Goal: Task Accomplishment & Management: Manage account settings

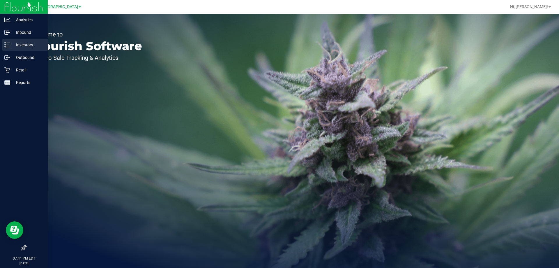
click at [9, 45] on icon at bounding box center [7, 45] width 6 height 6
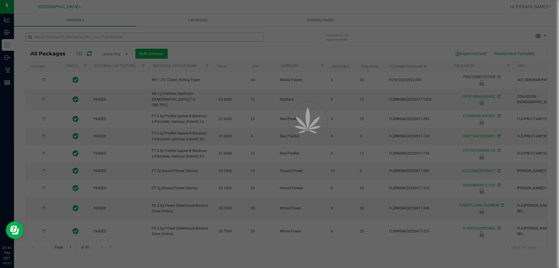
click at [123, 41] on div at bounding box center [279, 134] width 559 height 268
type input "[DATE]"
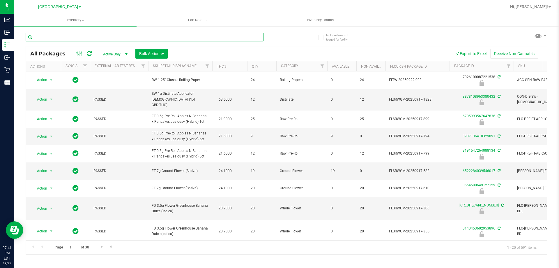
click at [120, 39] on input "text" at bounding box center [145, 37] width 238 height 9
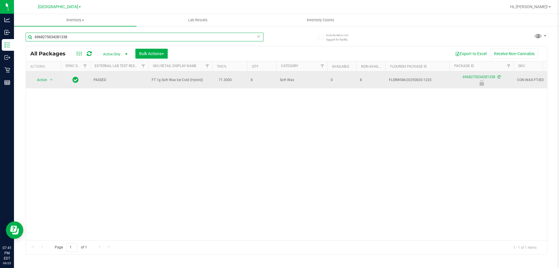
type input "6968275034281338"
click at [41, 84] on td "Action Action Edit attributes Global inventory Locate package Package audit log…" at bounding box center [43, 79] width 35 height 17
click at [42, 80] on span "Action" at bounding box center [40, 80] width 16 height 8
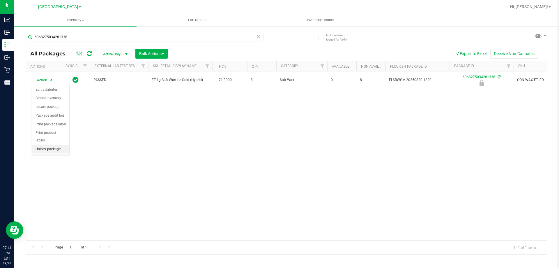
click at [47, 145] on li "Unlock package" at bounding box center [50, 149] width 37 height 9
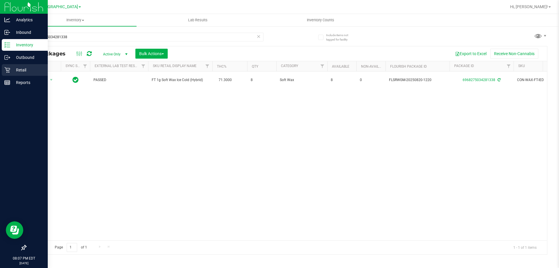
click at [20, 72] on p "Retail" at bounding box center [27, 69] width 35 height 7
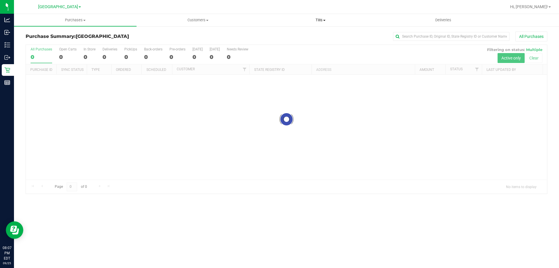
drag, startPoint x: 322, startPoint y: 18, endPoint x: 314, endPoint y: 25, distance: 10.8
click at [322, 18] on span "Tills" at bounding box center [320, 19] width 122 height 5
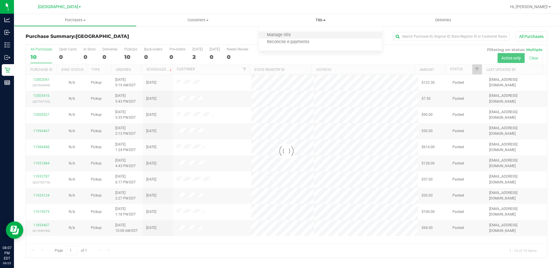
click at [299, 37] on li "Manage tills" at bounding box center [320, 35] width 123 height 7
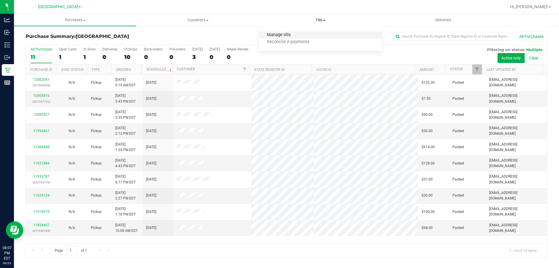
click at [290, 36] on span "Manage tills" at bounding box center [278, 35] width 39 height 5
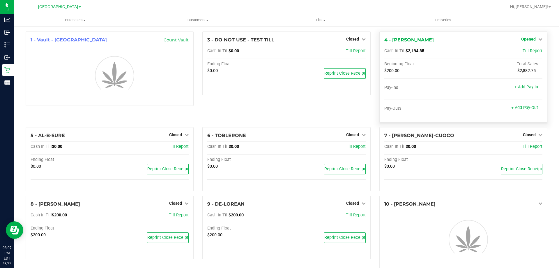
click at [538, 39] on icon at bounding box center [540, 39] width 4 height 4
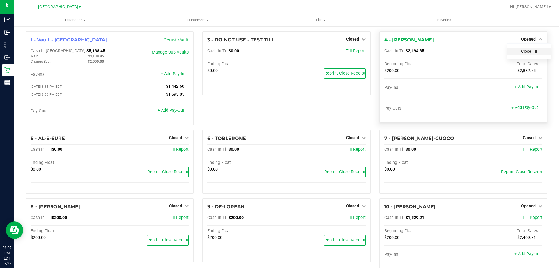
click at [524, 50] on link "Close Till" at bounding box center [529, 51] width 16 height 5
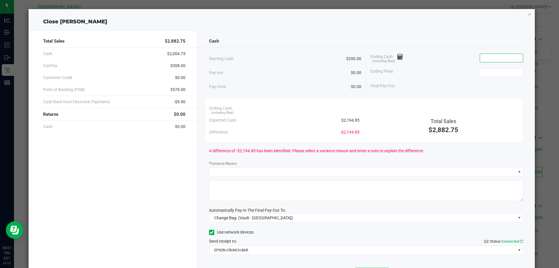
click at [492, 59] on input at bounding box center [501, 58] width 43 height 8
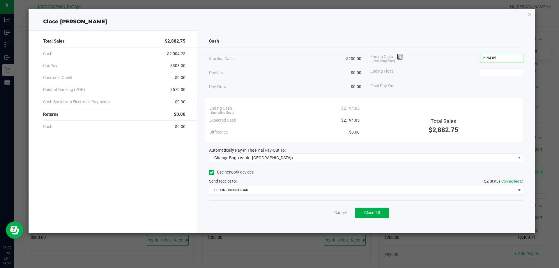
type input "$2,194.85"
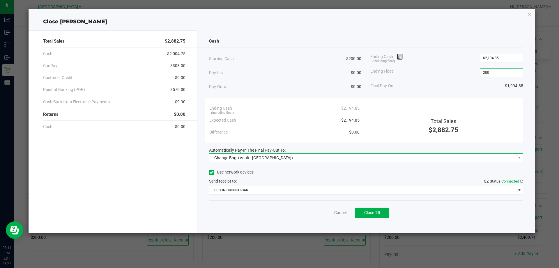
type input "$200.00"
click at [296, 153] on span "Change Bag (Vault - [GEOGRAPHIC_DATA])" at bounding box center [362, 157] width 307 height 8
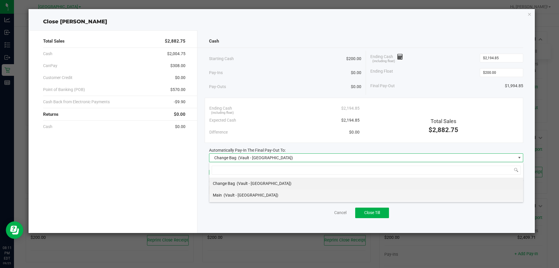
scroll to position [9, 314]
click at [275, 193] on li "Main (Vault - [GEOGRAPHIC_DATA])" at bounding box center [366, 195] width 314 height 12
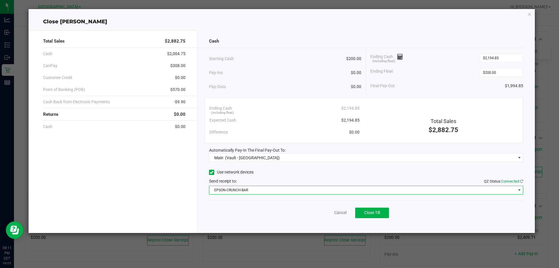
click at [265, 187] on span "EPSON-CRUNCH-BAR" at bounding box center [362, 190] width 307 height 8
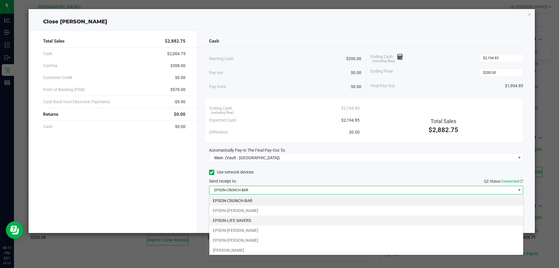
click at [244, 217] on li "EPSON-LIFE-SAVERS" at bounding box center [366, 220] width 314 height 10
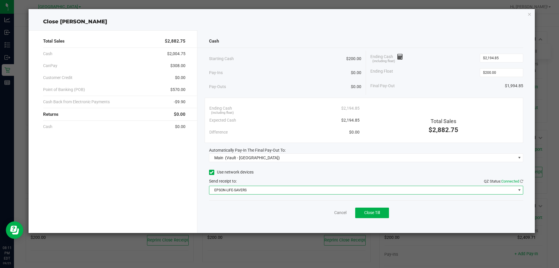
click at [244, 213] on div "Cancel Close Till" at bounding box center [366, 211] width 315 height 22
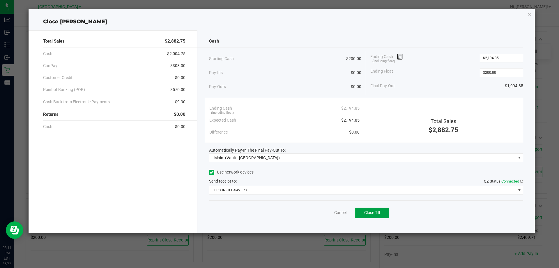
click at [382, 215] on button "Close Till" at bounding box center [372, 212] width 34 height 10
click at [529, 13] on icon "button" at bounding box center [530, 13] width 4 height 7
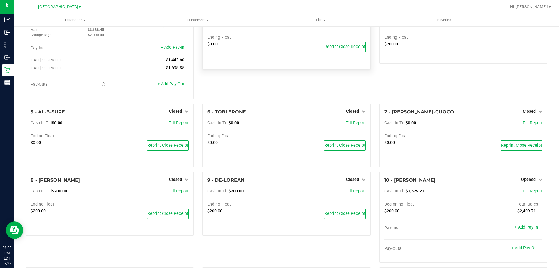
scroll to position [0, 0]
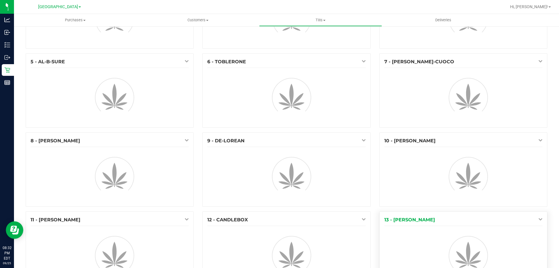
scroll to position [58, 0]
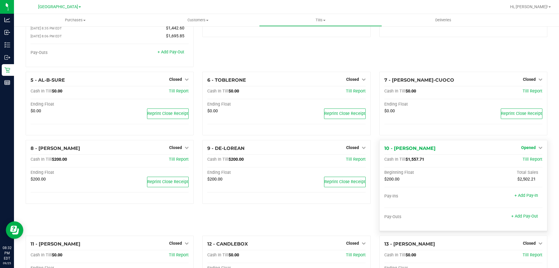
click at [521, 149] on span "Opened" at bounding box center [528, 147] width 15 height 5
click at [523, 159] on link "Close Till" at bounding box center [529, 159] width 16 height 5
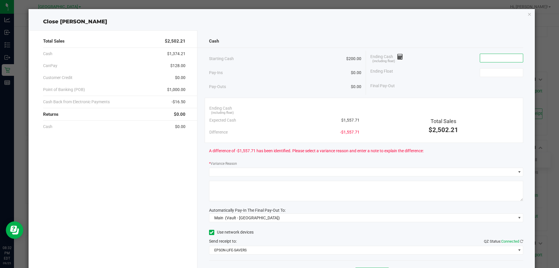
click at [494, 56] on input at bounding box center [501, 58] width 43 height 8
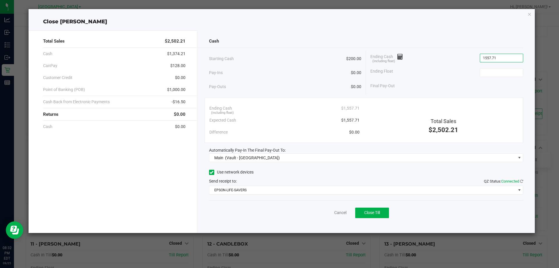
type input "$1,557.71"
type input "$200.00"
click at [373, 212] on span "Close Till" at bounding box center [372, 212] width 16 height 5
click at [532, 16] on div "Close [PERSON_NAME] Total Sales $2,502.21 Cash $1,374.21 CanPay $128.00 Custome…" at bounding box center [282, 121] width 507 height 224
click at [529, 15] on icon "button" at bounding box center [530, 13] width 4 height 7
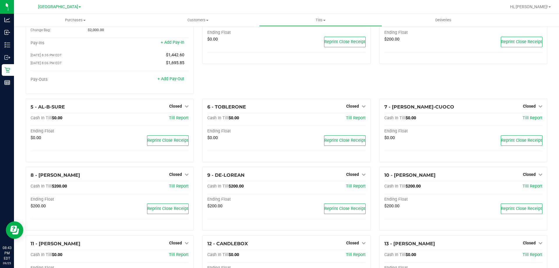
scroll to position [0, 0]
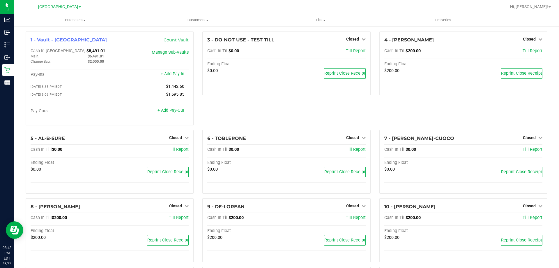
click at [544, 3] on div "Hi, [PERSON_NAME]!" at bounding box center [530, 7] width 45 height 10
